Goal: Transaction & Acquisition: Download file/media

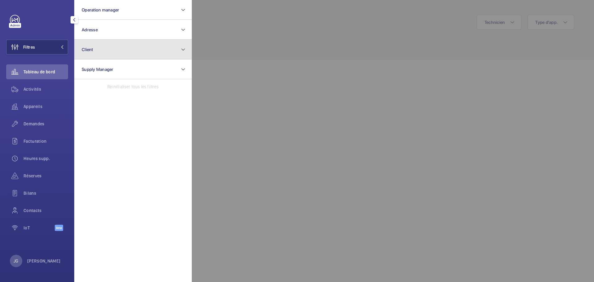
click at [101, 51] on button "Client" at bounding box center [133, 50] width 118 height 20
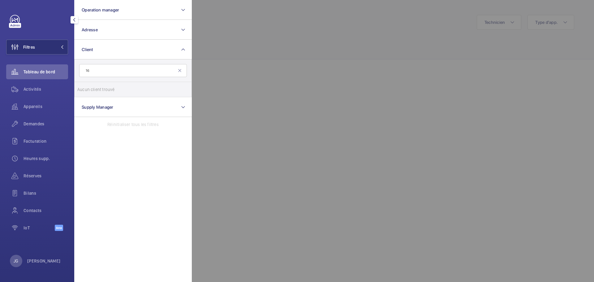
type input "1"
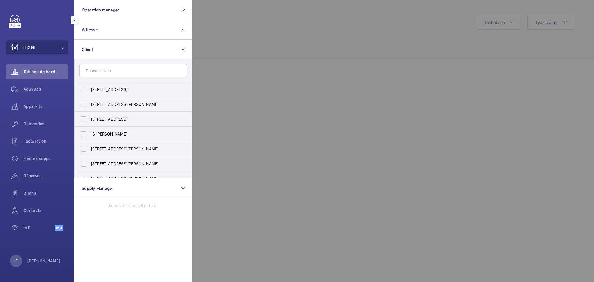
click at [27, 264] on div "JG [PERSON_NAME]" at bounding box center [35, 261] width 51 height 12
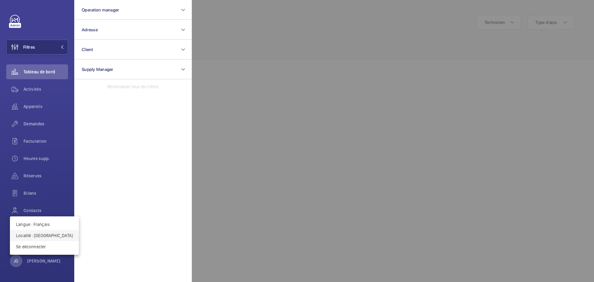
click at [41, 235] on p "Localité : [GEOGRAPHIC_DATA]" at bounding box center [44, 235] width 57 height 6
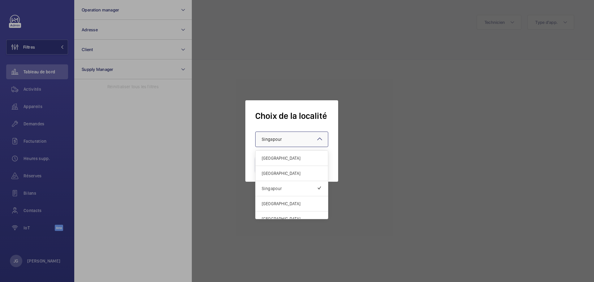
click at [284, 142] on div "× Singapour" at bounding box center [280, 139] width 36 height 6
click at [281, 176] on div "[GEOGRAPHIC_DATA]" at bounding box center [291, 173] width 72 height 15
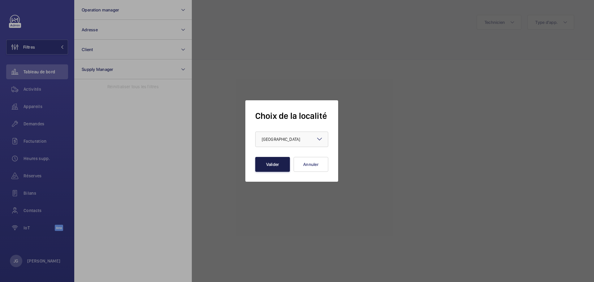
click at [267, 172] on div "Choix de la localité × [GEOGRAPHIC_DATA] × Valider Annuler" at bounding box center [291, 140] width 93 height 81
click at [273, 165] on button "Valider" at bounding box center [272, 164] width 35 height 15
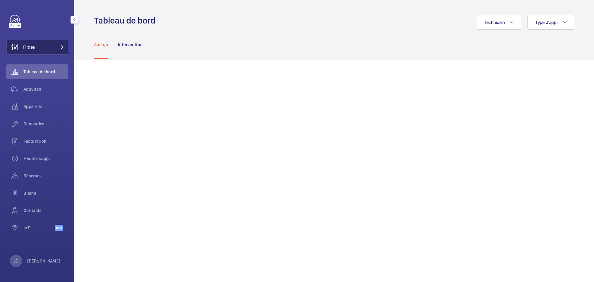
click at [54, 48] on button "Filtres" at bounding box center [37, 47] width 62 height 15
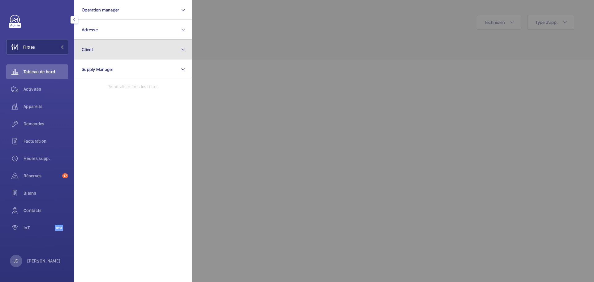
click at [127, 51] on button "Client" at bounding box center [133, 50] width 118 height 20
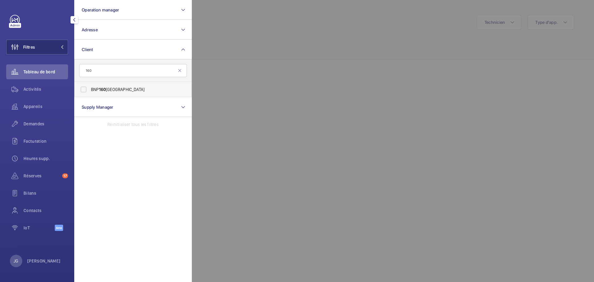
type input "160"
click at [134, 84] on label "BNP 160 Queen Victoria Street" at bounding box center [129, 89] width 108 height 15
click at [90, 84] on input "BNP 160 Queen Victoria Street" at bounding box center [83, 89] width 12 height 12
checkbox input "true"
click at [43, 89] on span "Activités" at bounding box center [46, 89] width 45 height 6
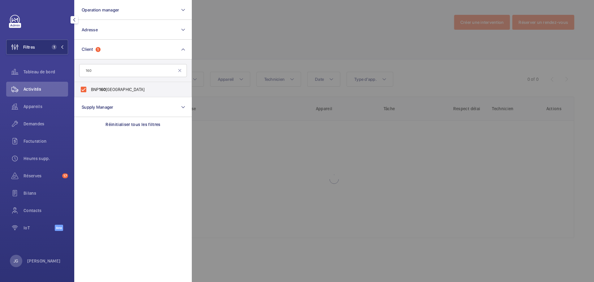
click at [236, 124] on div at bounding box center [489, 141] width 594 height 282
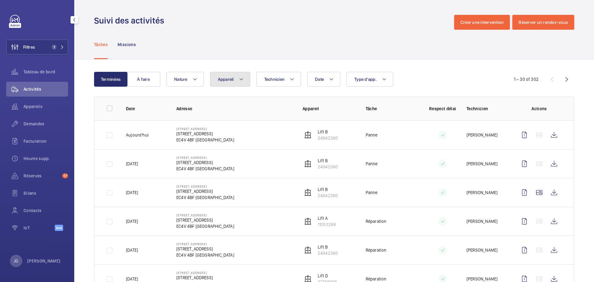
click at [219, 80] on span "Appareil" at bounding box center [226, 79] width 16 height 5
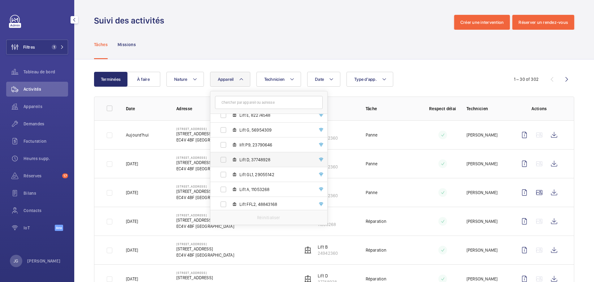
scroll to position [155, 0]
click at [223, 161] on label "Lift GL1, 29055142" at bounding box center [263, 159] width 107 height 15
click at [223, 161] on input "Lift GL1, 29055142" at bounding box center [223, 159] width 12 height 12
checkbox input "true"
click at [447, 83] on div "Date Technicien Appareil 1 160 Queen Victoria Street - 160 Queen Victoria Stree…" at bounding box center [332, 79] width 333 height 15
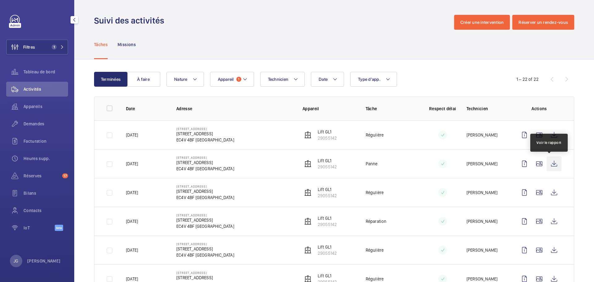
click at [547, 164] on wm-front-icon-button at bounding box center [554, 163] width 15 height 15
